Goal: Obtain resource: Download file/media

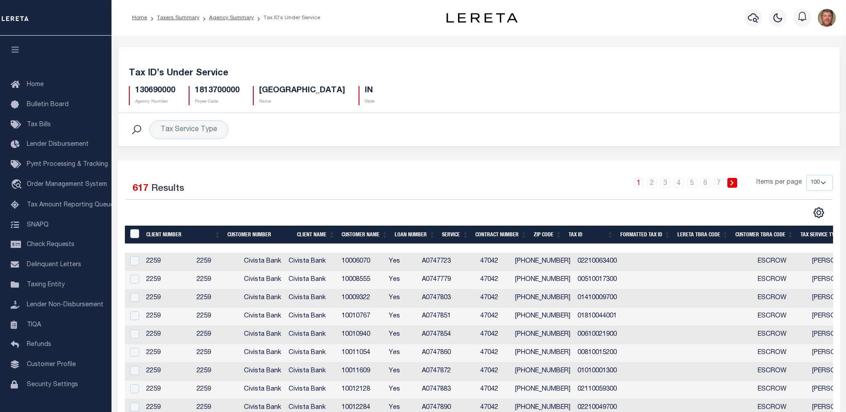
select select "100"
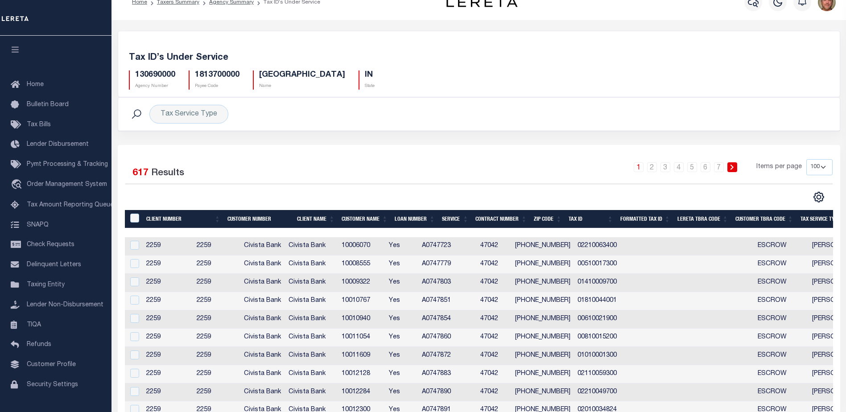
scroll to position [15, 0]
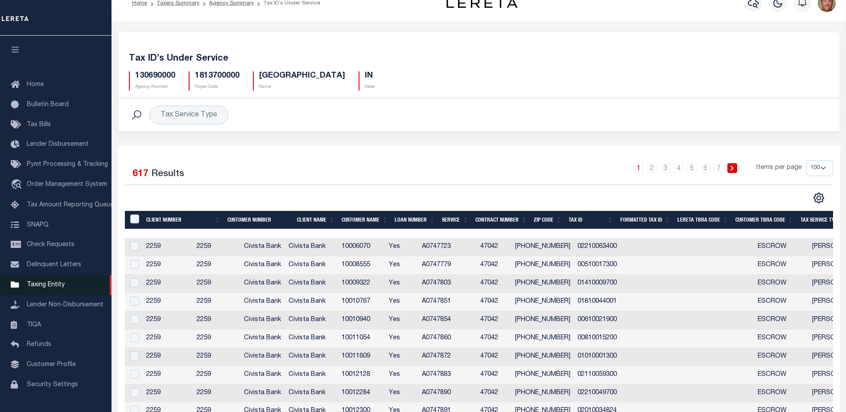
click at [38, 288] on span "Taxing Entity" at bounding box center [46, 285] width 38 height 6
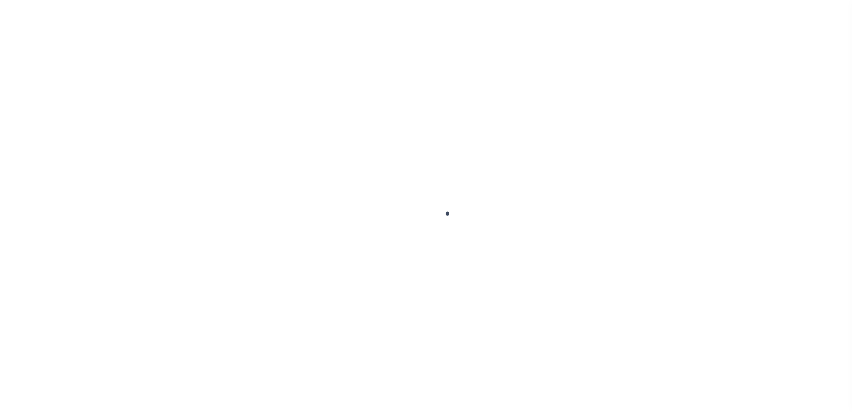
select select
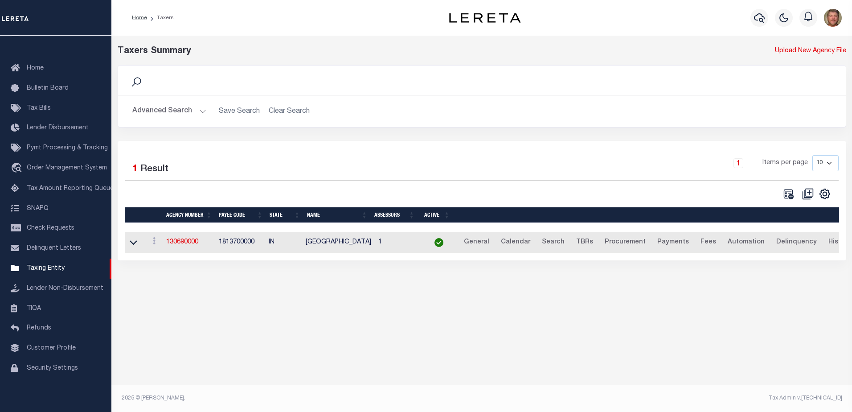
click at [156, 110] on button "Advanced Search" at bounding box center [169, 111] width 74 height 17
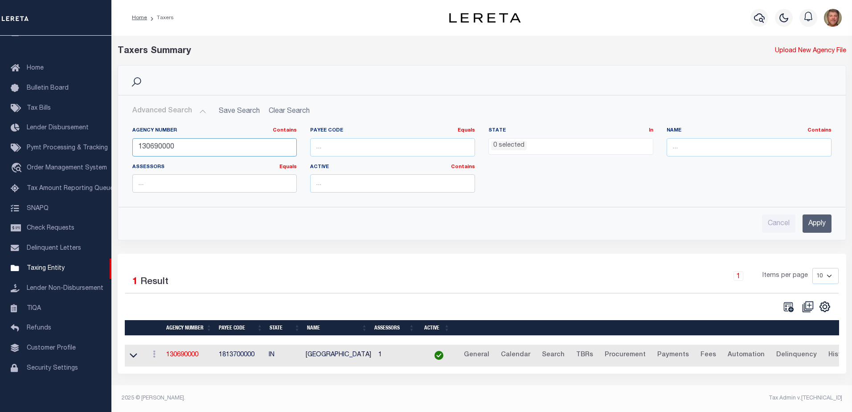
click at [150, 145] on input "130690000" at bounding box center [214, 147] width 165 height 18
type input "130290000"
click at [814, 218] on input "Apply" at bounding box center [817, 223] width 29 height 18
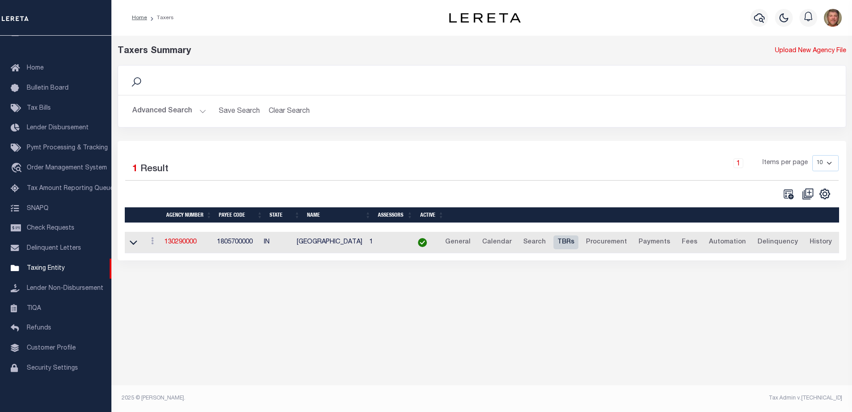
click at [573, 246] on link "TBRs" at bounding box center [566, 242] width 25 height 14
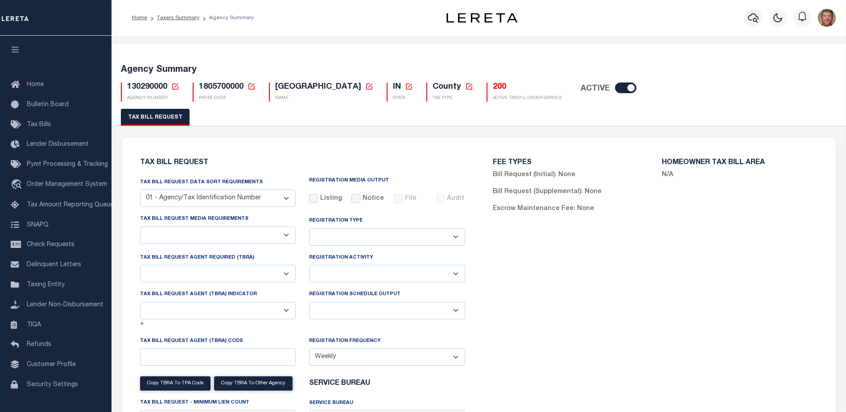
select select "27"
select select "22"
select select "true"
select select "13"
select select "1"
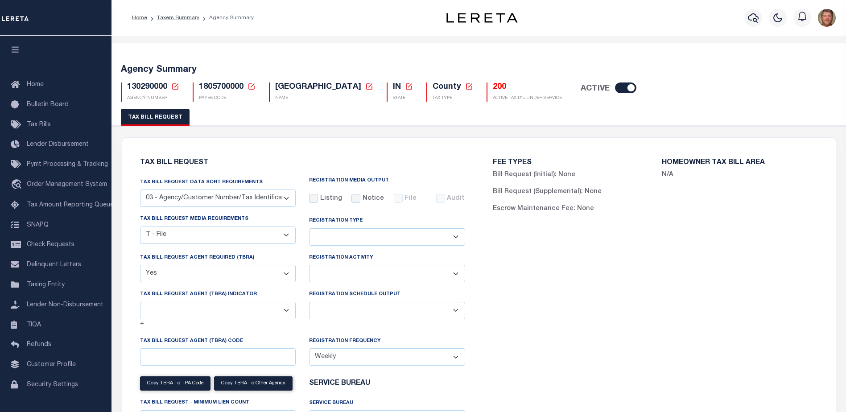
type input "01003"
select select
click at [493, 90] on h5 "200" at bounding box center [527, 87] width 69 height 10
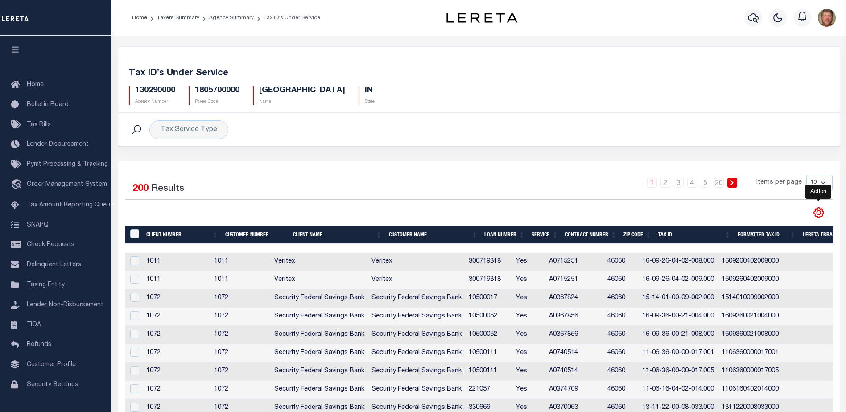
click at [815, 212] on icon "" at bounding box center [819, 213] width 10 height 10
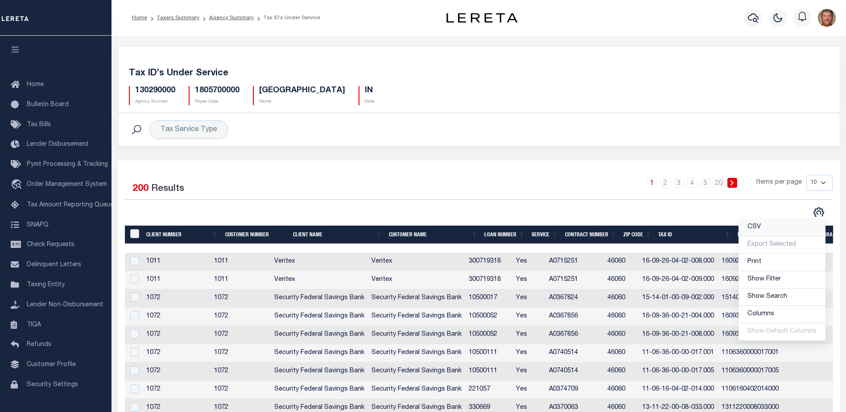
click at [760, 226] on span "CSV" at bounding box center [753, 227] width 13 height 6
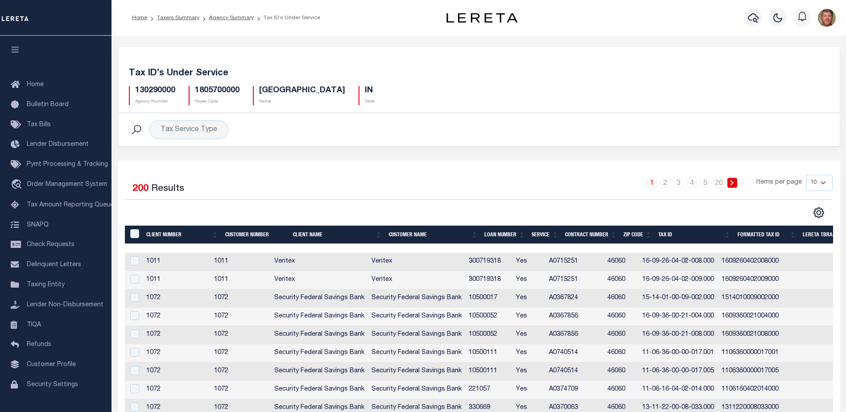
click at [604, 205] on div "Selected 200 Results 1 2 3 4 5 … 20 Items per page 10 25 50 100" at bounding box center [478, 197] width 721 height 44
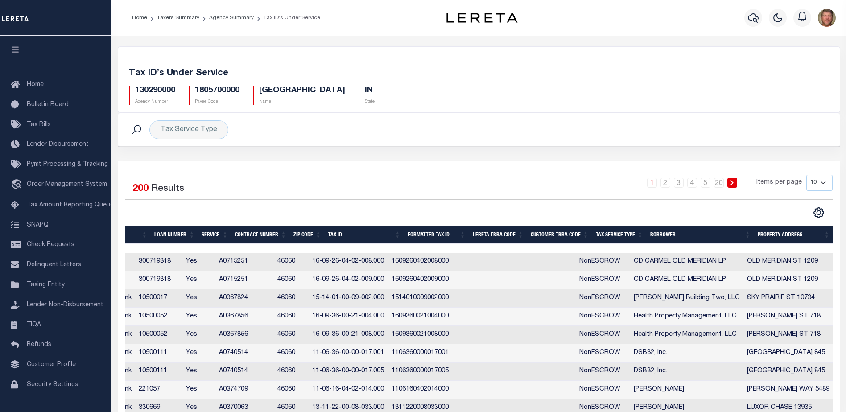
scroll to position [0, 330]
click at [621, 232] on th "Tax Service Type" at bounding box center [619, 235] width 54 height 18
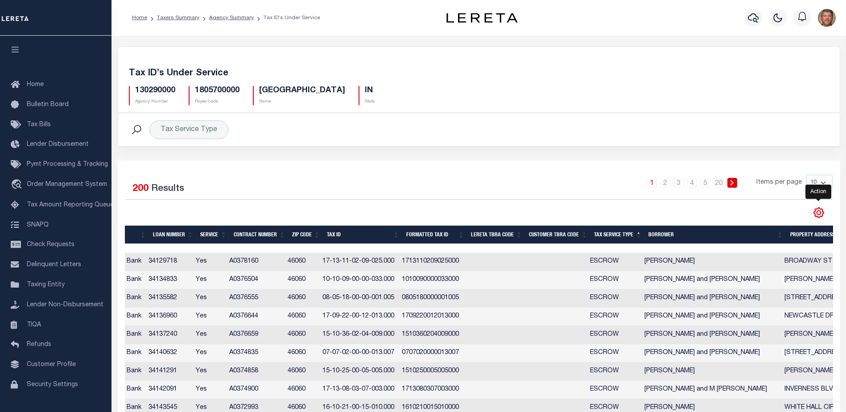
click at [818, 214] on icon "" at bounding box center [819, 213] width 12 height 12
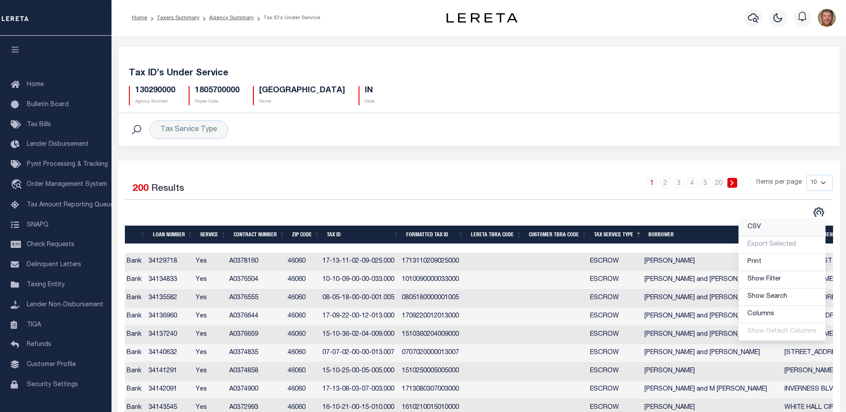
click at [758, 226] on span "CSV" at bounding box center [753, 227] width 13 height 6
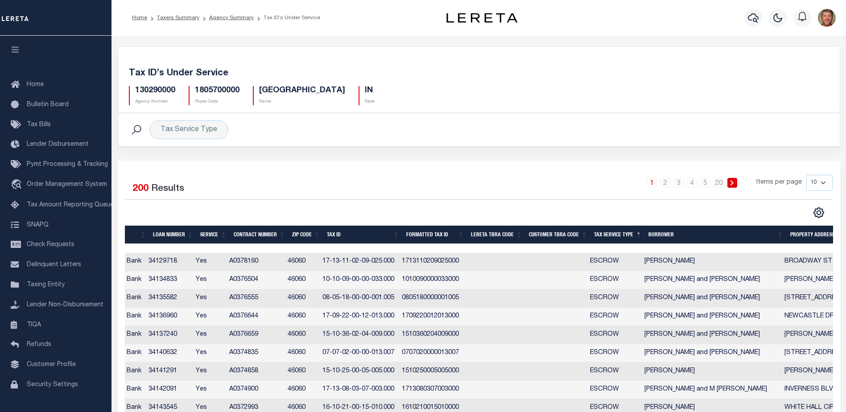
click at [303, 95] on h5 "[GEOGRAPHIC_DATA]" at bounding box center [302, 91] width 86 height 10
click at [303, 94] on h5 "[GEOGRAPHIC_DATA]" at bounding box center [302, 91] width 86 height 10
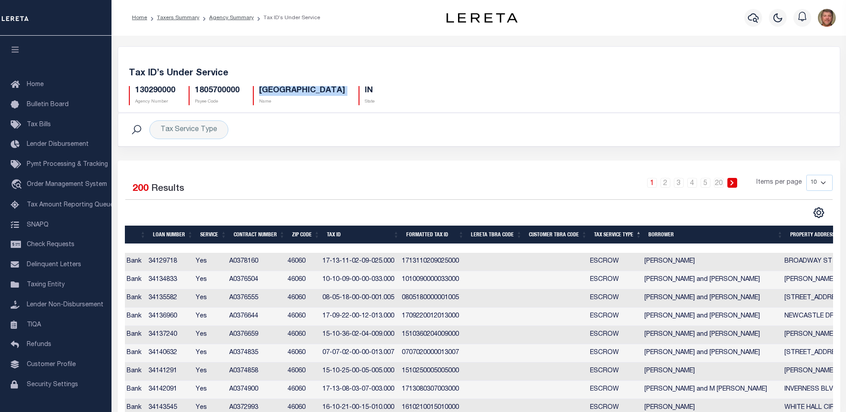
click at [303, 94] on h5 "[GEOGRAPHIC_DATA]" at bounding box center [302, 91] width 86 height 10
